Goal: Information Seeking & Learning: Learn about a topic

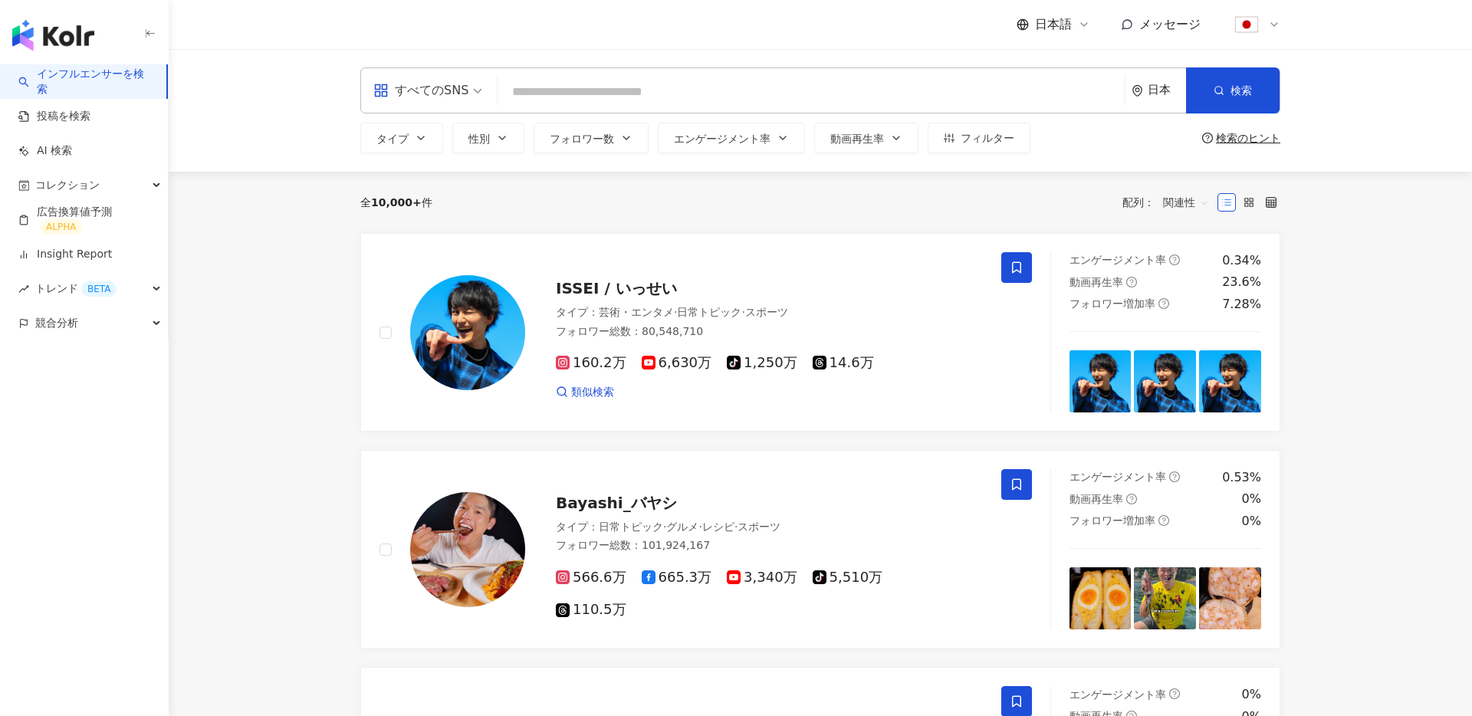
click at [742, 139] on span "エンゲージメント率" at bounding box center [722, 139] width 97 height 12
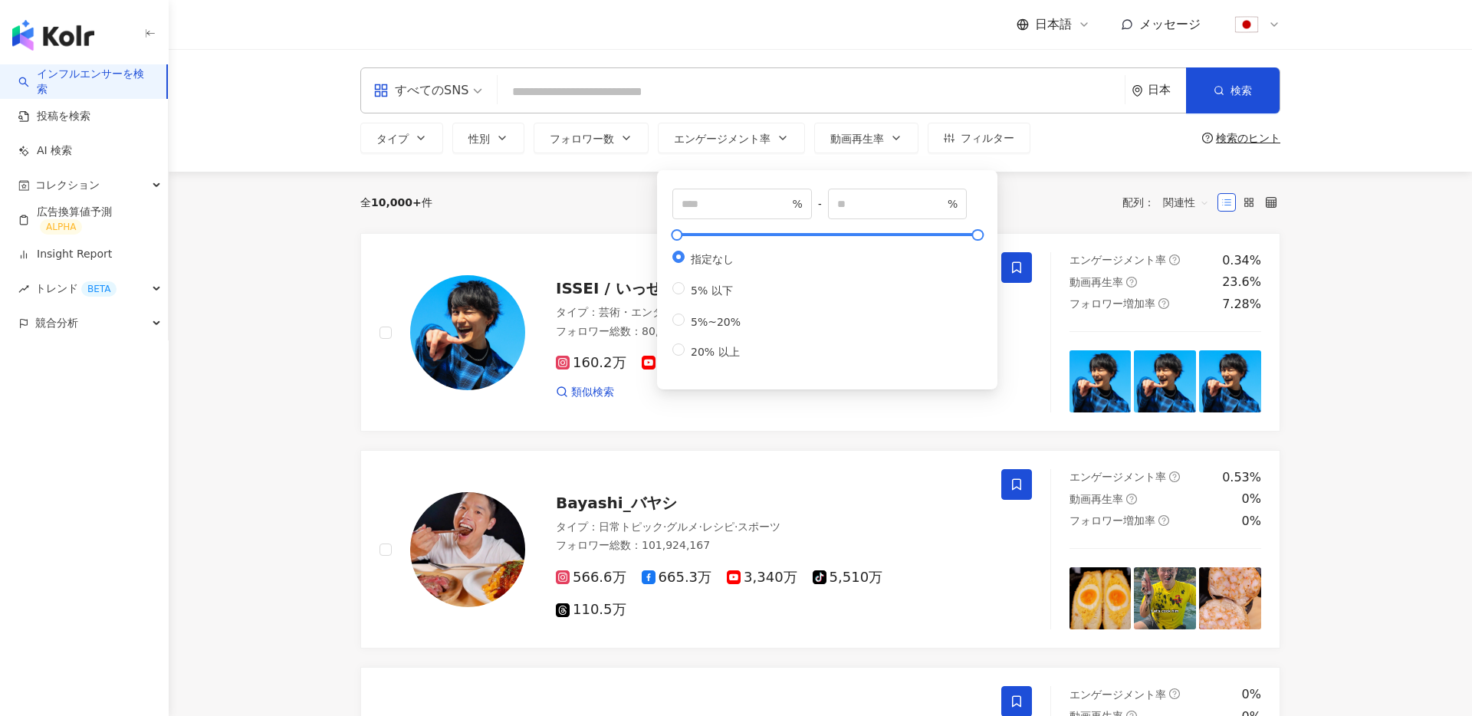
click at [576, 213] on div "全 10,000+ 件 配列： 関連性" at bounding box center [820, 202] width 920 height 25
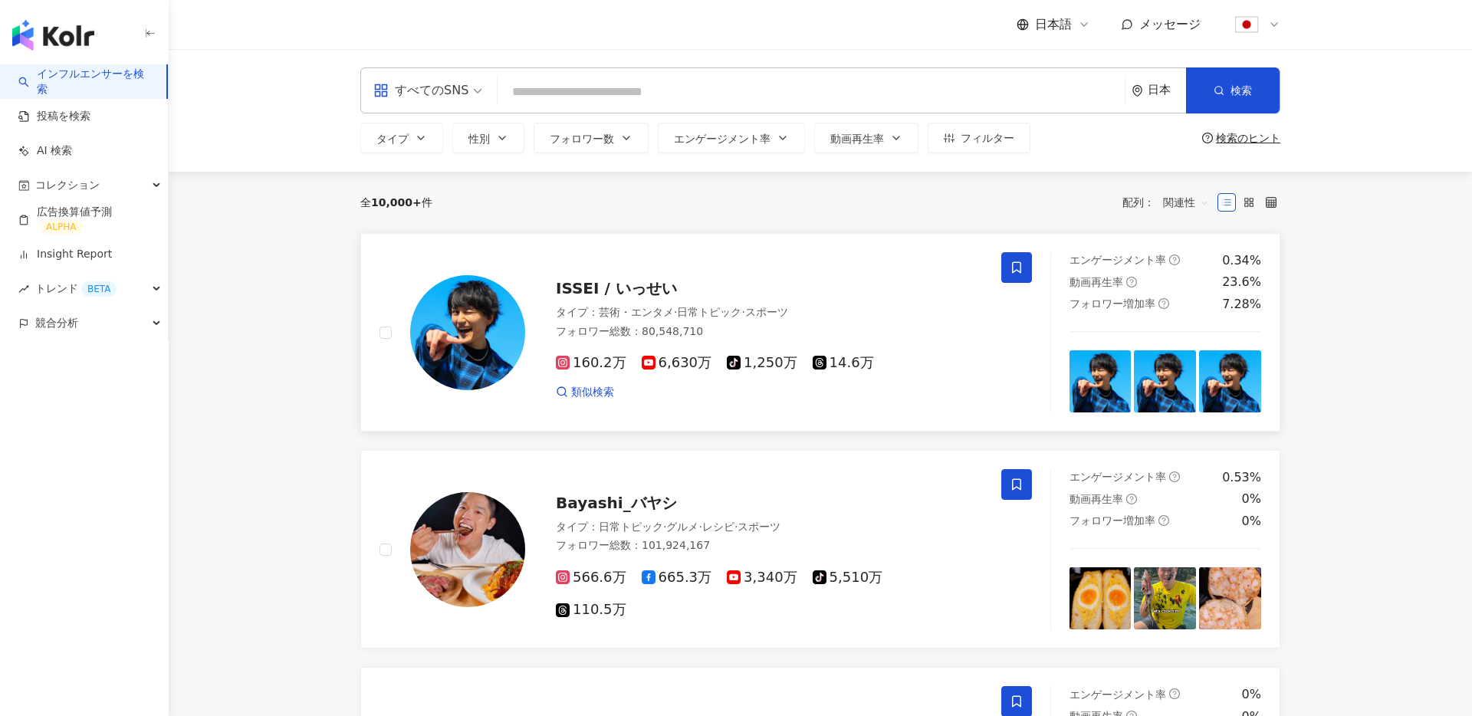
click at [482, 331] on img at bounding box center [467, 332] width 115 height 115
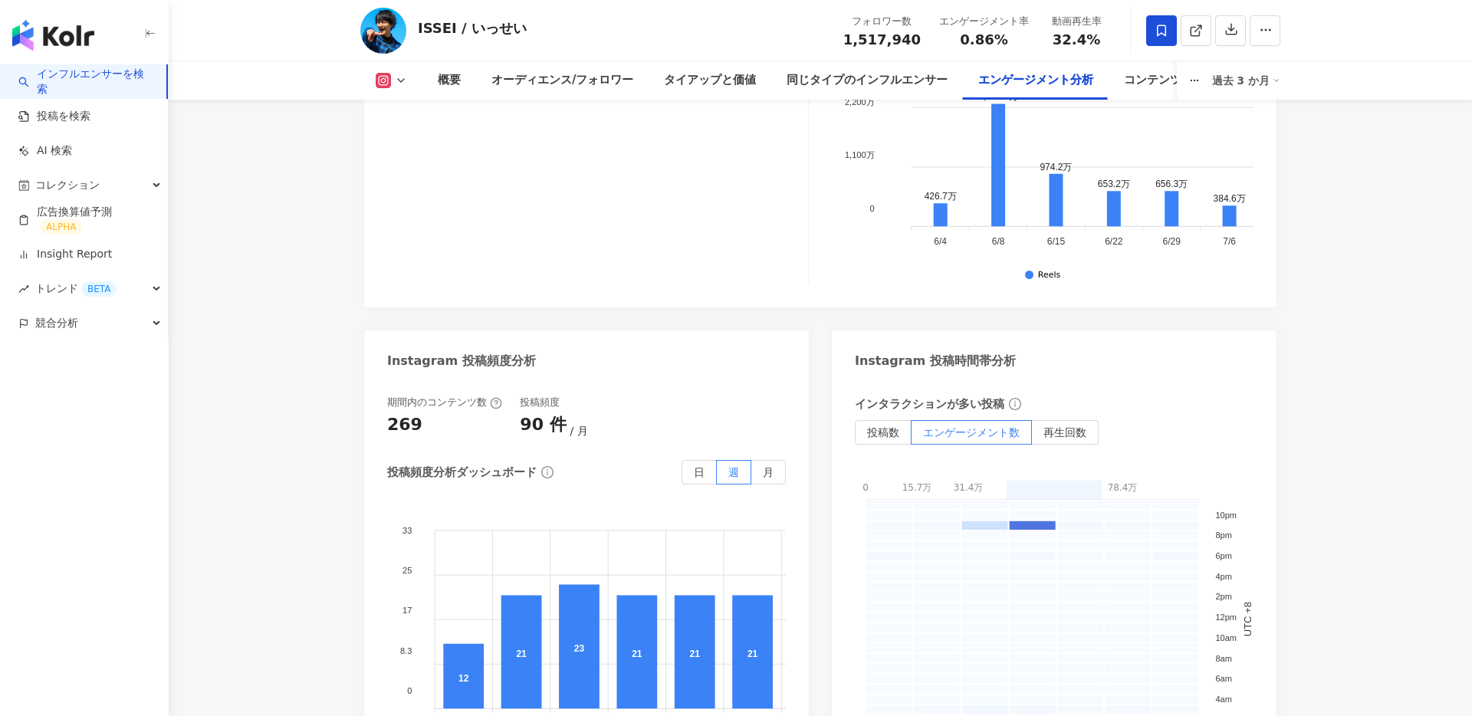
scroll to position [3751, 0]
click at [1197, 44] on link at bounding box center [1196, 30] width 31 height 31
click at [808, 330] on div "Instagram 投稿頻度分析" at bounding box center [586, 355] width 445 height 50
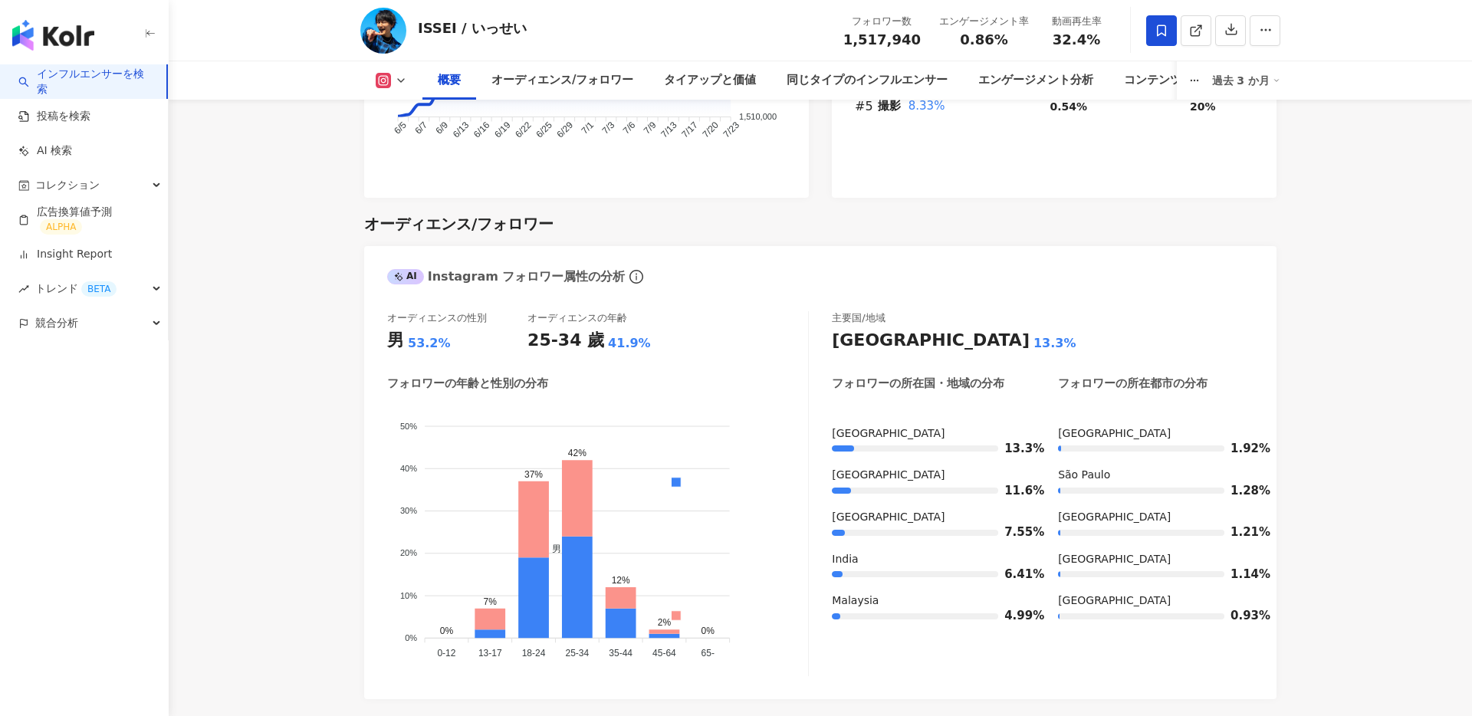
scroll to position [945, 0]
